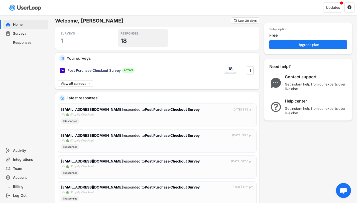
click at [127, 40] on div "RESPONSES 18" at bounding box center [143, 38] width 50 height 18
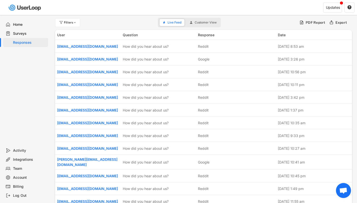
click at [27, 33] on div "Surveys" at bounding box center [29, 33] width 33 height 5
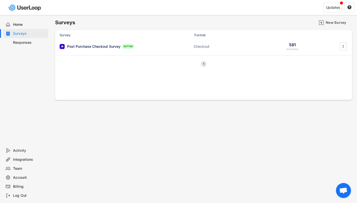
click at [31, 43] on div "Responses" at bounding box center [29, 42] width 33 height 5
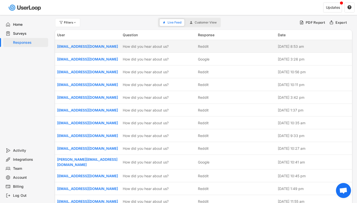
click at [216, 48] on div "Reddit" at bounding box center [236, 46] width 77 height 5
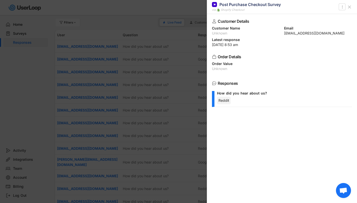
click at [351, 7] on icon at bounding box center [349, 7] width 5 height 5
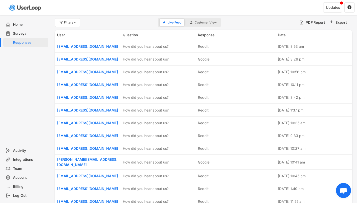
click at [33, 27] on div "Home" at bounding box center [29, 24] width 33 height 5
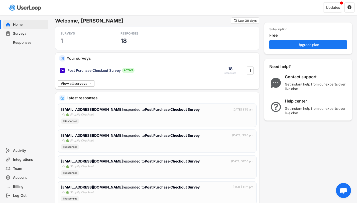
click at [86, 85] on button "View all surveys →" at bounding box center [76, 83] width 36 height 7
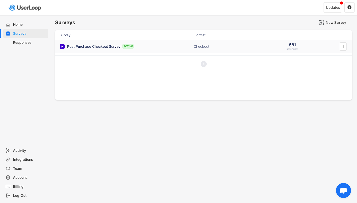
click at [110, 48] on div "Post Purchase Checkout Survey" at bounding box center [93, 46] width 53 height 5
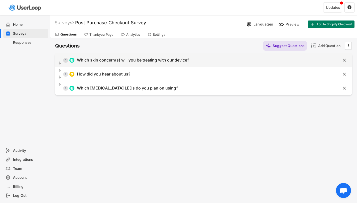
click at [204, 60] on div "  1 Which skin concern(s) will you be treating with our device?" at bounding box center [191, 60] width 272 height 11
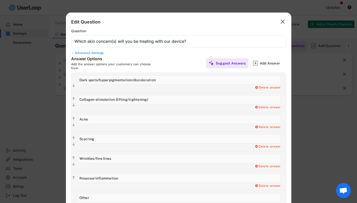
click at [285, 19] on icon "" at bounding box center [282, 22] width 7 height 8
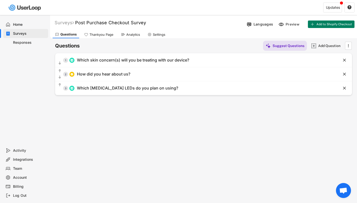
click at [26, 43] on div "Responses" at bounding box center [29, 42] width 33 height 5
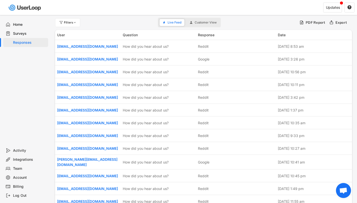
click at [34, 32] on div "Surveys" at bounding box center [29, 33] width 33 height 5
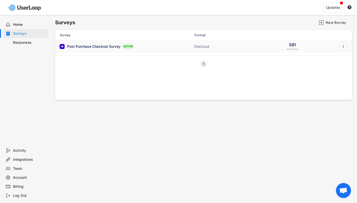
click at [93, 51] on div "Post Purchase Checkout Survey ACTIVE Checkout 581 RESPONSES " at bounding box center [203, 46] width 297 height 13
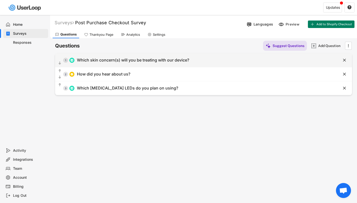
click at [104, 62] on div "Which skin concern(s) will you be treating with our device?" at bounding box center [133, 60] width 112 height 5
type input "Which skin concern(s) will you be treating with our device?"
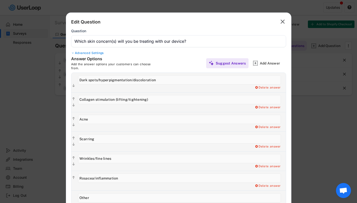
click at [283, 22] on text "" at bounding box center [282, 21] width 4 height 7
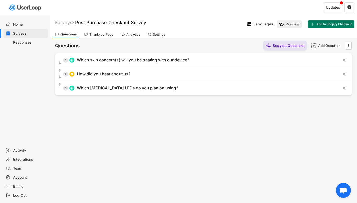
click at [284, 23] on div "Preview" at bounding box center [289, 25] width 25 height 8
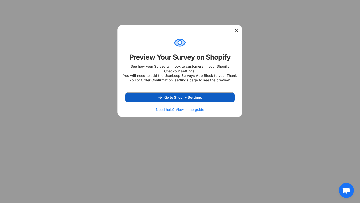
click at [194, 99] on button "Go to Shopify Settings" at bounding box center [180, 98] width 110 height 10
